Goal: Download file/media

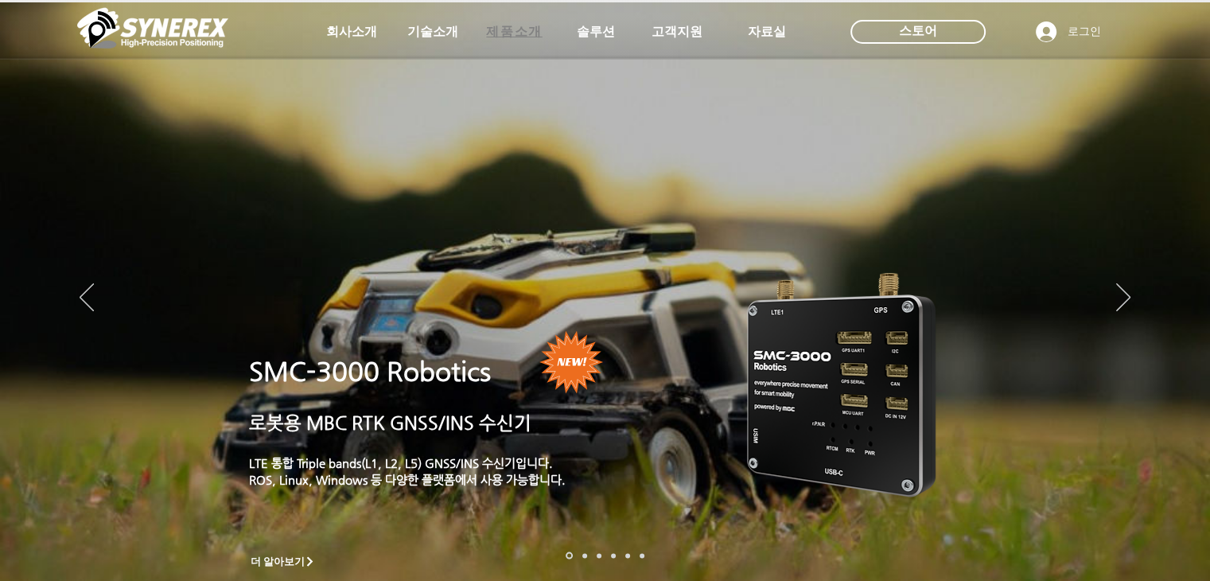
click at [535, 35] on span "제품소개" at bounding box center [514, 32] width 56 height 17
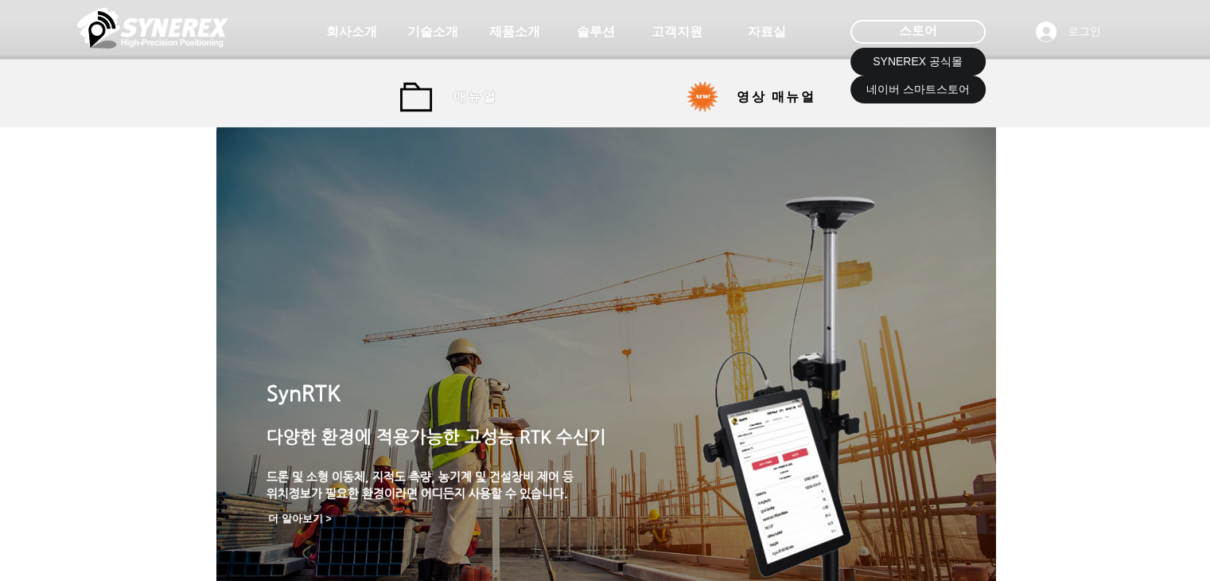
click at [459, 95] on span "매뉴얼" at bounding box center [475, 97] width 44 height 17
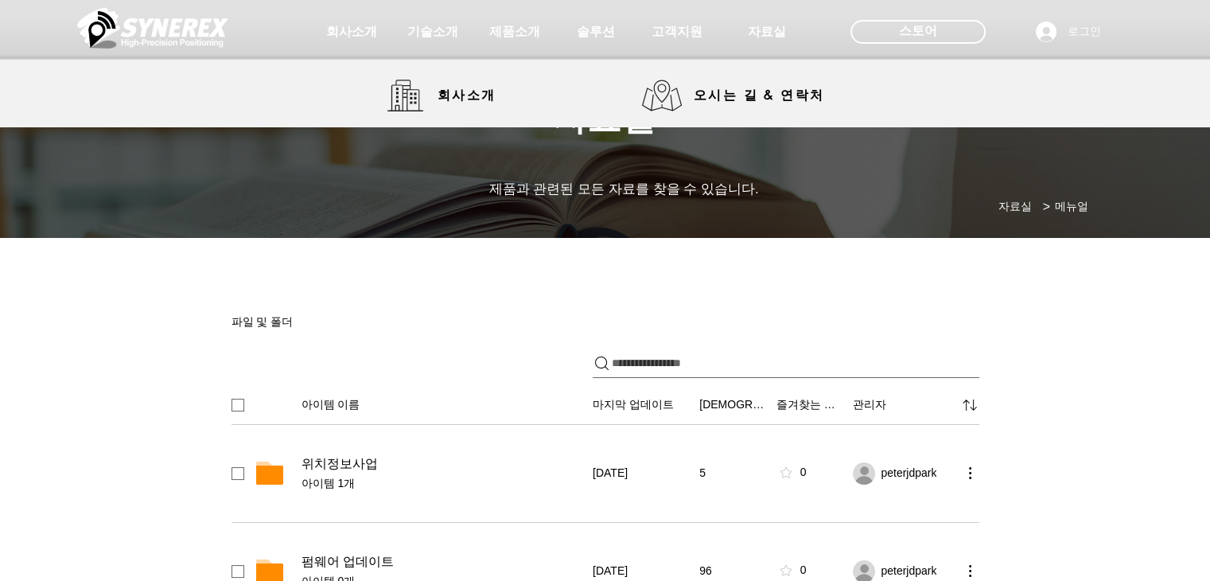
click at [188, 22] on img at bounding box center [152, 28] width 151 height 48
